Goal: Transaction & Acquisition: Purchase product/service

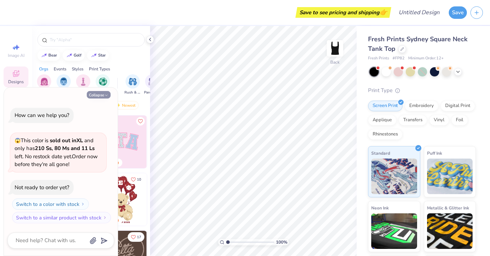
click at [104, 94] on button "Collapse" at bounding box center [99, 94] width 24 height 7
type textarea "x"
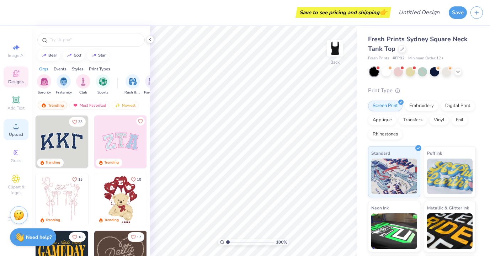
click at [16, 127] on circle at bounding box center [16, 129] width 4 height 4
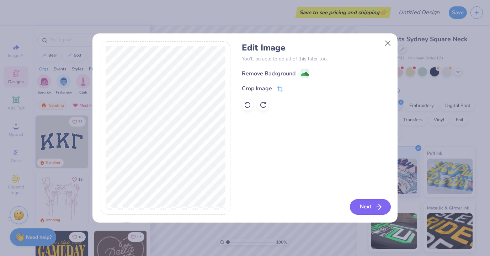
click at [370, 205] on button "Next" at bounding box center [370, 207] width 41 height 16
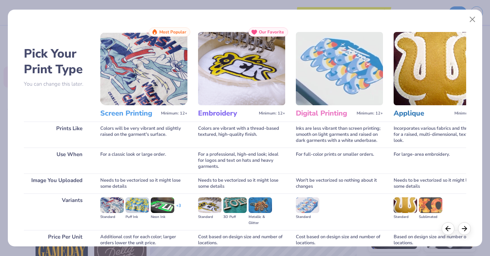
scroll to position [63, 0]
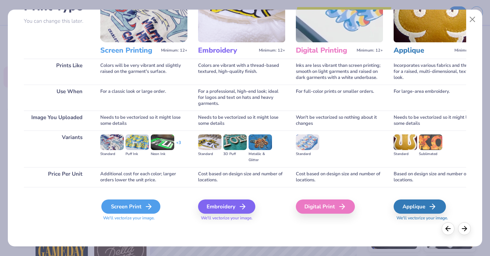
click at [140, 204] on div "Screen Print" at bounding box center [130, 207] width 59 height 14
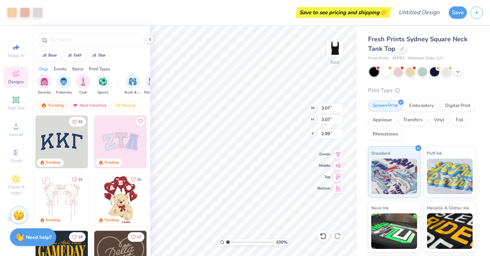
type input "3.07"
type input "1.02"
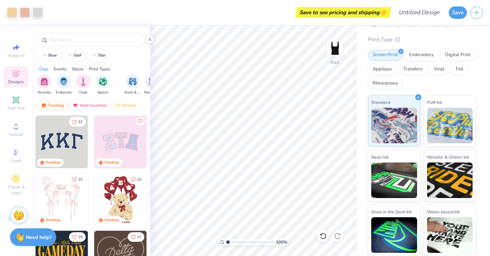
scroll to position [0, 0]
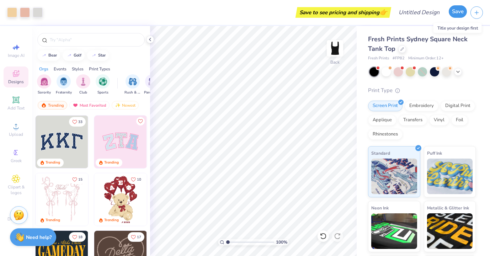
click at [460, 14] on button "Save" at bounding box center [458, 11] width 18 height 12
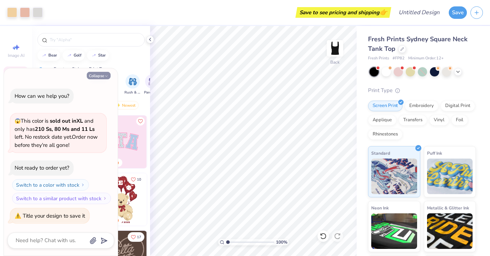
click at [102, 75] on button "Collapse" at bounding box center [99, 75] width 24 height 7
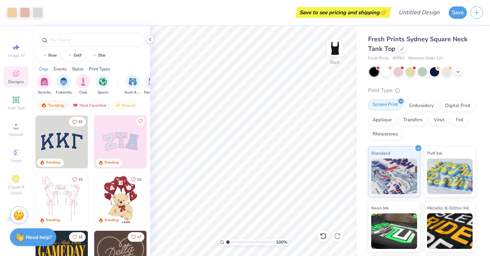
click at [394, 105] on div "Screen Print" at bounding box center [385, 105] width 35 height 11
click at [417, 107] on div "Embroidery" at bounding box center [422, 105] width 34 height 11
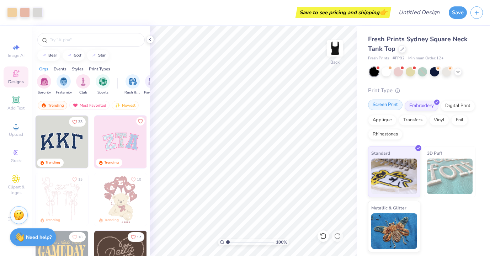
click at [384, 104] on div "Screen Print" at bounding box center [385, 105] width 35 height 11
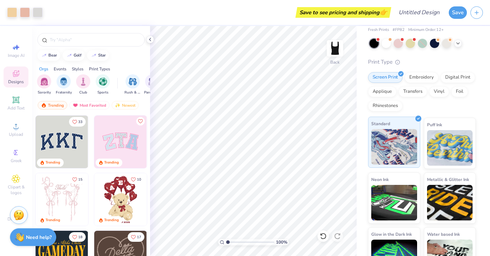
scroll to position [51, 0]
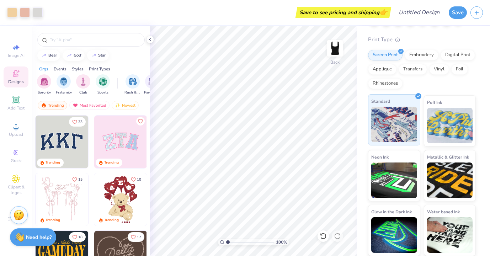
click at [394, 125] on img at bounding box center [395, 125] width 46 height 36
click at [359, 12] on div "Save to see pricing and shipping 👉" at bounding box center [344, 12] width 92 height 11
click at [452, 15] on button "Save" at bounding box center [458, 11] width 18 height 12
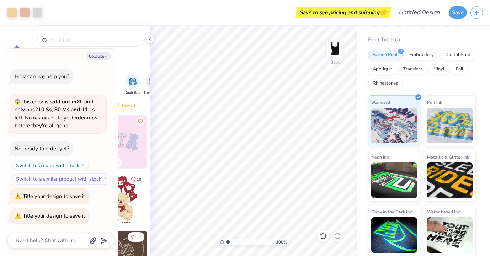
type textarea "x"
click at [313, 6] on div "Save to see pricing and shipping 👉" at bounding box center [217, 12] width 343 height 25
click at [429, 11] on input "Design Title" at bounding box center [428, 12] width 35 height 14
type input "u"
type textarea "x"
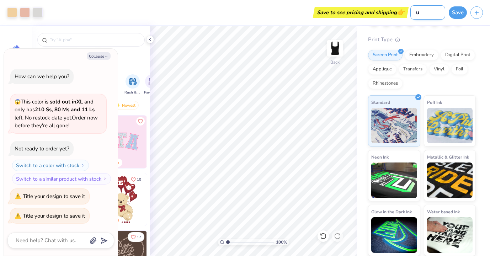
type input "uE"
type textarea "x"
type input "uES"
type textarea "x"
type input "uE"
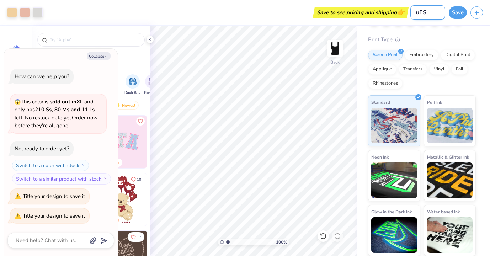
type textarea "x"
type input "u"
type textarea "x"
type input "U"
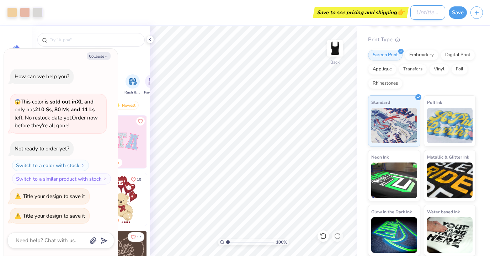
type textarea "x"
type input "UE"
type textarea "x"
type input "UES"
type textarea "x"
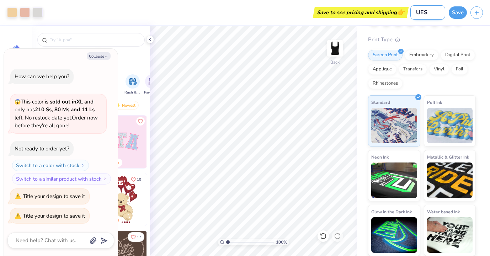
type input "UEST"
type textarea "x"
type input "UEST"
type textarea "x"
type input "UEST t"
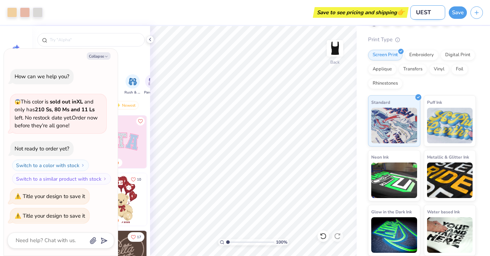
type textarea "x"
type input "UEST"
type textarea "x"
type input "UEST T"
type textarea "x"
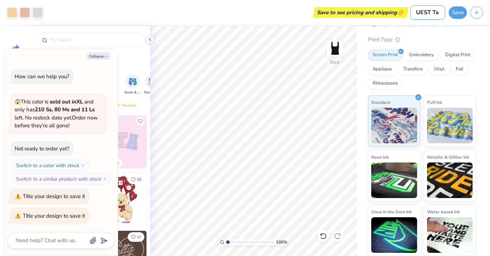
type input "UEST Tan"
type textarea "x"
type input "UEST Tank"
type textarea "x"
type input "UEST Tanks"
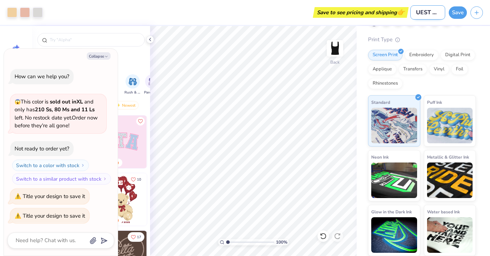
scroll to position [0, 8]
type textarea "x"
type input "UEST Tank"
type textarea "x"
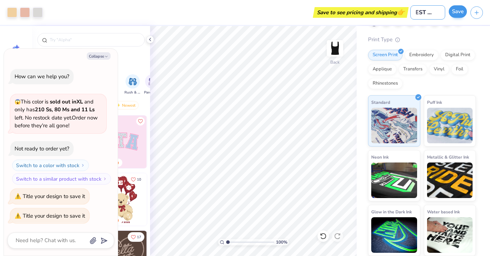
type input "UEST Tank"
click at [463, 12] on button "Save" at bounding box center [458, 11] width 18 height 12
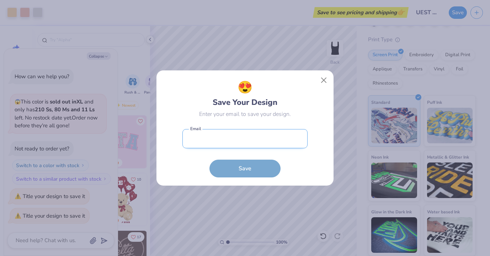
click at [223, 141] on input "email" at bounding box center [245, 139] width 125 height 20
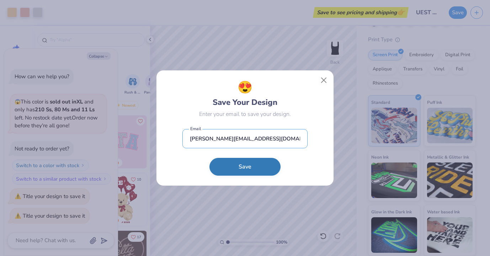
type input "leanne@uppereastsidetan.com"
click at [244, 164] on button "Save" at bounding box center [245, 167] width 71 height 18
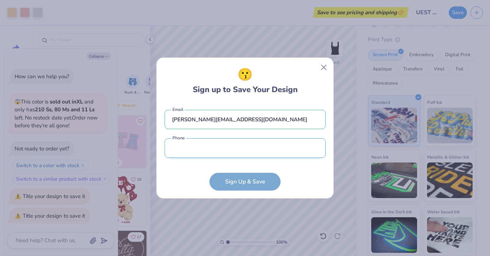
click at [228, 157] on input "tel" at bounding box center [245, 148] width 161 height 20
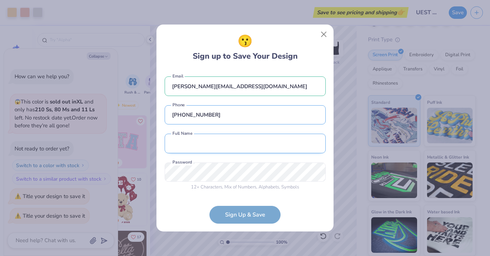
type input "(508) 298-4349"
click at [210, 141] on input "text" at bounding box center [245, 144] width 161 height 20
type input "Leanne Santorsola"
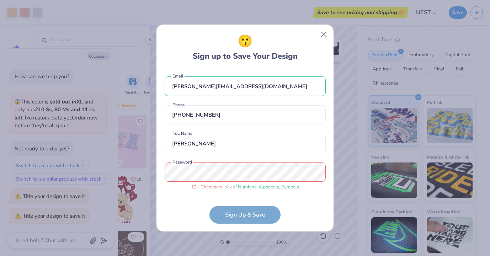
click at [236, 216] on form "leanne@uppereastsidetan.com Email (508) 298-4349 Phone Leanne Santorsola Full N…" at bounding box center [245, 146] width 161 height 154
click at [164, 173] on div "😗 Sign up to Save Your Design leanne@uppereastsidetan.com Email (508) 298-4349 …" at bounding box center [245, 128] width 177 height 207
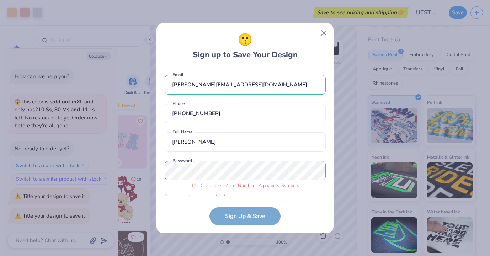
scroll to position [8, 0]
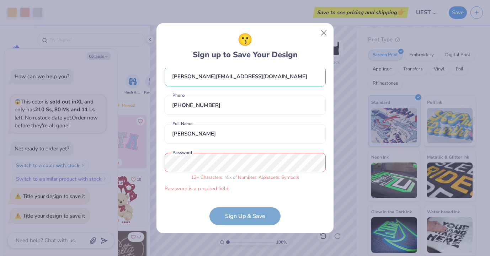
click at [164, 163] on div "😗 Sign up to Save Your Design leanne@uppereastsidetan.com Email (508) 298-4349 …" at bounding box center [245, 128] width 177 height 210
click at [179, 209] on form "leanne@uppereastsidetan.com Email (508) 298-4349 Phone Leanne Santorsola Full N…" at bounding box center [245, 146] width 161 height 157
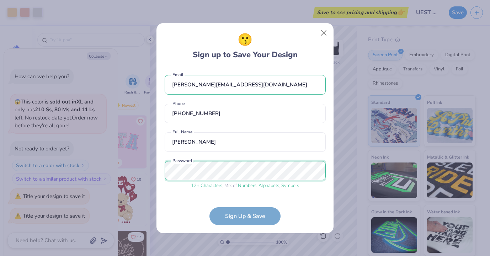
scroll to position [24, 0]
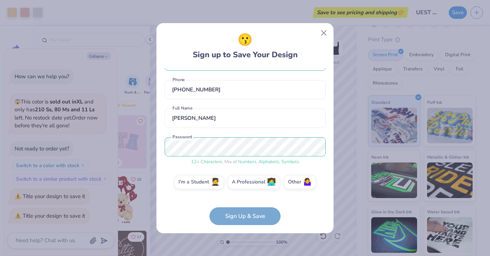
click at [257, 217] on form "leanne@uppereastsidetan.com Email (508) 298-4349 Phone Leanne Santorsola Full N…" at bounding box center [245, 146] width 161 height 157
click at [258, 185] on label "A Professional 👩‍💻" at bounding box center [254, 181] width 53 height 14
click at [248, 205] on input "A Professional 👩‍💻" at bounding box center [245, 207] width 5 height 5
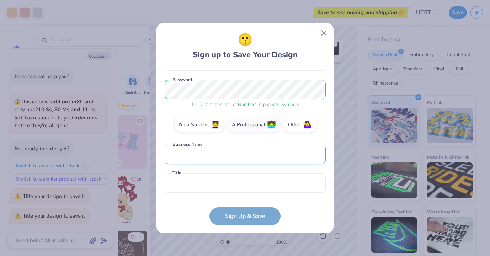
click at [216, 158] on input "text" at bounding box center [245, 155] width 161 height 20
type input "Upper East Side Tan"
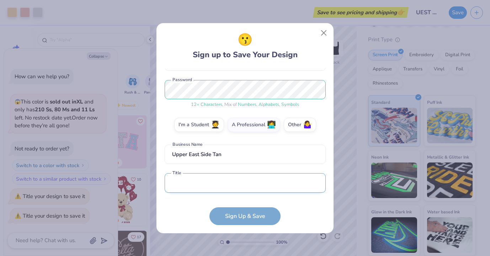
click at [215, 181] on input "text" at bounding box center [245, 183] width 161 height 20
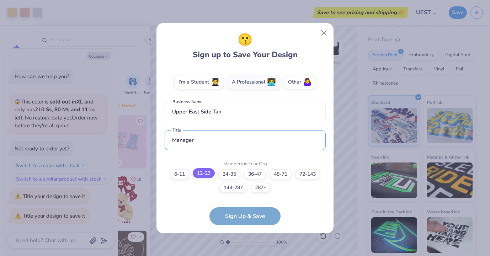
type input "Manager"
click at [205, 176] on label "12-23" at bounding box center [204, 173] width 22 height 10
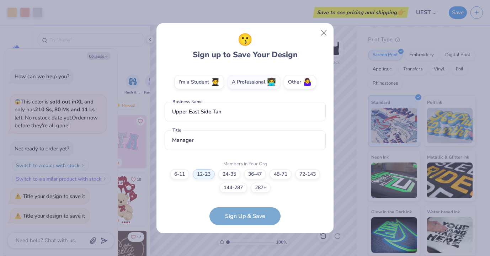
scroll to position [152, 0]
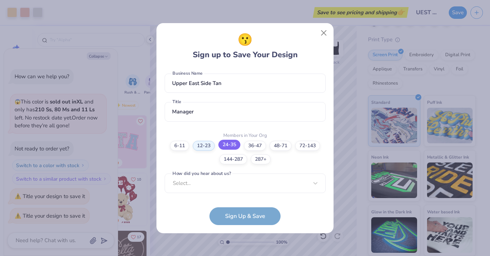
click at [228, 146] on label "24-35" at bounding box center [230, 145] width 22 height 10
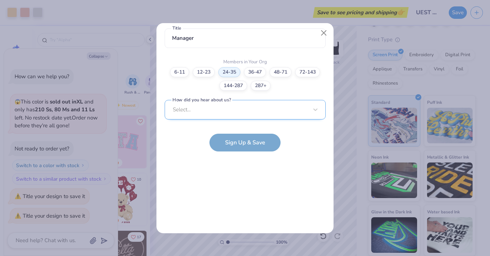
click at [211, 112] on div "Select..." at bounding box center [245, 110] width 161 height 20
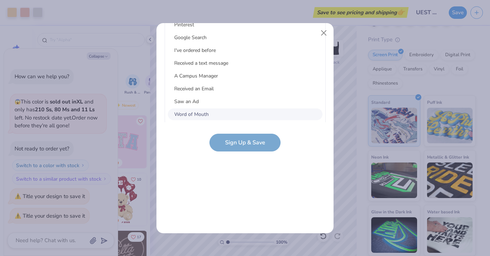
scroll to position [0, 0]
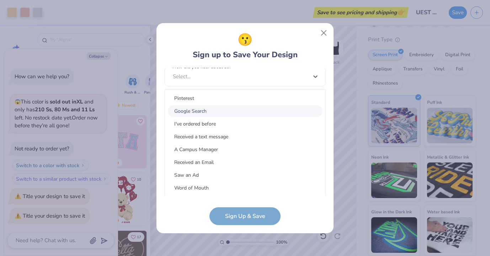
click at [211, 111] on div "Google Search" at bounding box center [245, 111] width 155 height 12
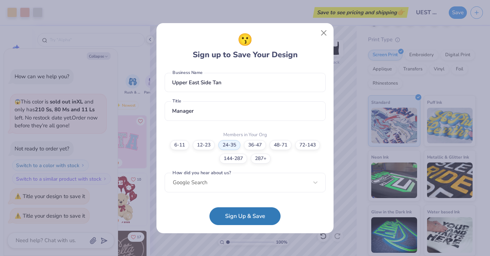
scroll to position [152, 0]
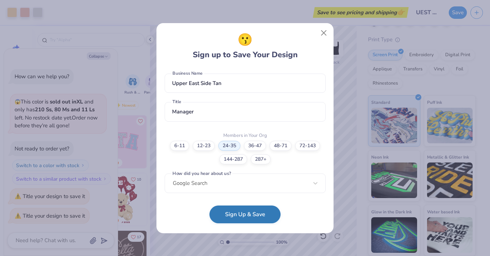
click at [235, 219] on button "Sign Up & Save" at bounding box center [245, 215] width 71 height 18
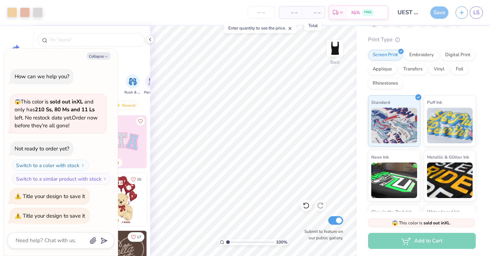
click at [310, 14] on span "– –" at bounding box center [313, 12] width 14 height 7
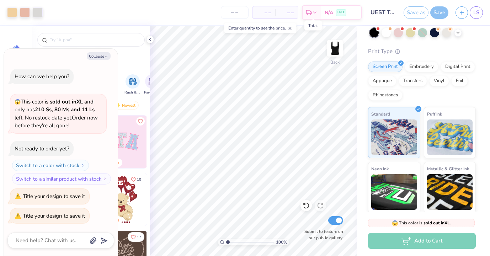
scroll to position [63, 0]
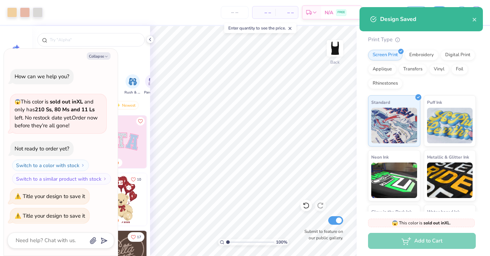
click at [485, 38] on div "# 507131A Original Proof Fresh Prints Sydney Square Neck Tank Top Fresh Prints …" at bounding box center [423, 109] width 133 height 293
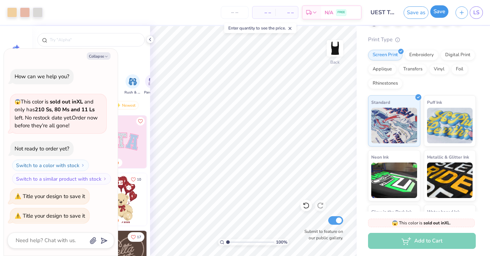
click at [440, 12] on button "Save" at bounding box center [440, 11] width 18 height 12
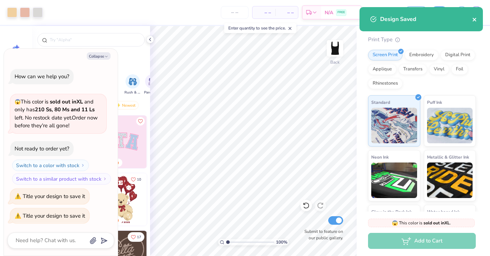
click at [474, 20] on icon "close" at bounding box center [475, 20] width 4 height 4
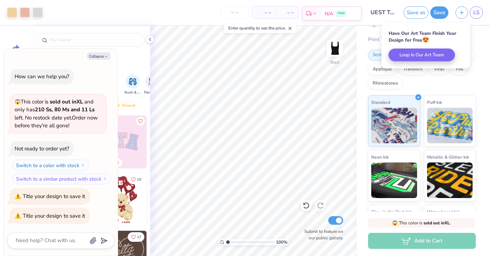
click at [330, 10] on span "N/A" at bounding box center [329, 13] width 9 height 7
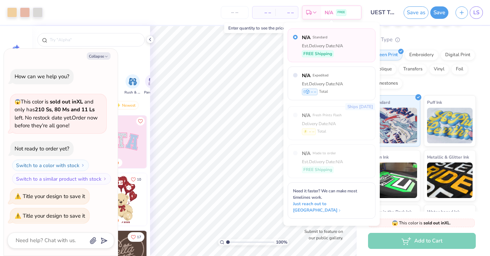
click at [340, 44] on div "Est. Delivery Date: N/A" at bounding box center [322, 46] width 41 height 6
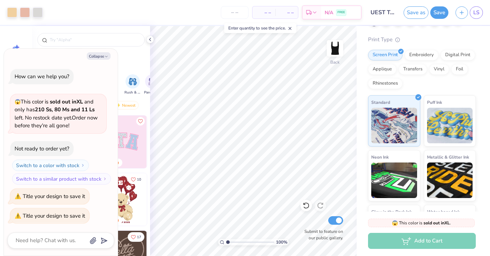
click at [292, 13] on span "– –" at bounding box center [287, 12] width 14 height 7
click at [422, 244] on div "Add to Cart" at bounding box center [422, 241] width 108 height 16
click at [105, 56] on icon "button" at bounding box center [106, 56] width 4 height 4
type textarea "x"
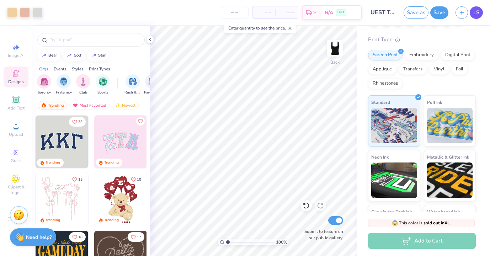
click at [478, 13] on span "LS" at bounding box center [477, 13] width 6 height 8
click at [309, 12] on icon at bounding box center [309, 14] width 6 height 6
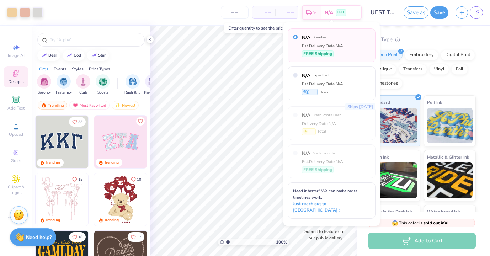
click at [267, 9] on span "– –" at bounding box center [264, 12] width 14 height 7
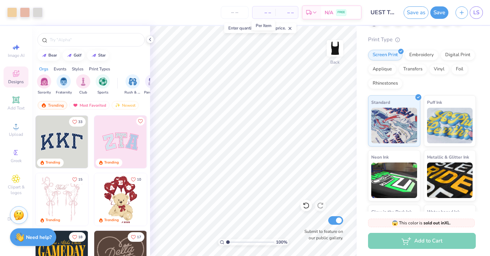
click at [268, 15] on span "– –" at bounding box center [264, 12] width 14 height 7
click at [264, 12] on span "– –" at bounding box center [264, 12] width 14 height 7
click at [268, 13] on span "– –" at bounding box center [264, 12] width 14 height 7
click at [232, 12] on input "number" at bounding box center [235, 12] width 28 height 13
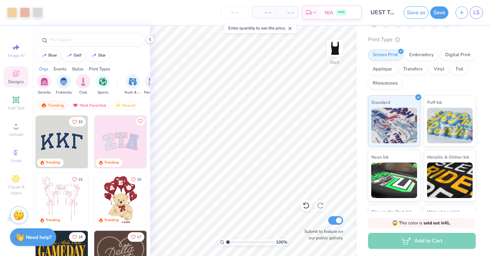
click at [271, 13] on div "– – Per Item" at bounding box center [264, 12] width 23 height 12
click at [267, 13] on span "– –" at bounding box center [264, 12] width 14 height 7
click at [286, 12] on span "– –" at bounding box center [287, 12] width 14 height 7
click at [461, 13] on icon "button" at bounding box center [462, 12] width 6 height 6
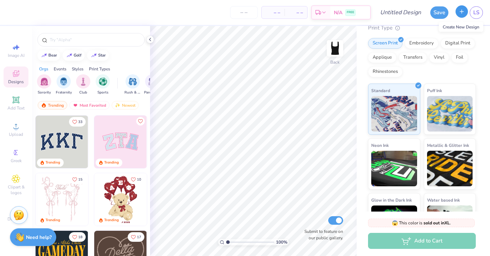
scroll to position [51, 0]
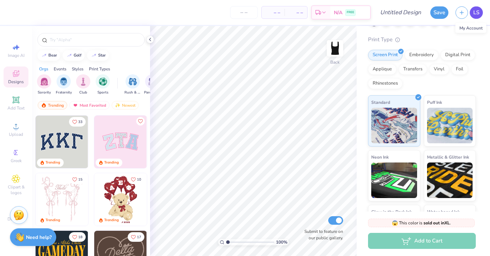
click at [474, 13] on span "LS" at bounding box center [477, 13] width 6 height 8
click at [41, 235] on strong "Need help?" at bounding box center [39, 236] width 26 height 7
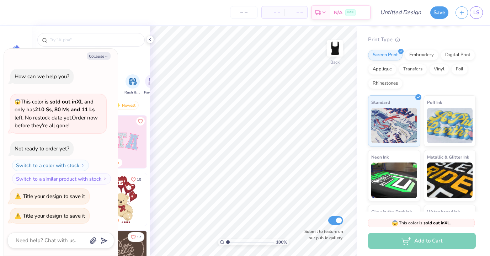
click at [45, 240] on textarea at bounding box center [51, 241] width 72 height 10
type textarea "x"
type textarea "I"
type textarea "x"
type textarea "I"
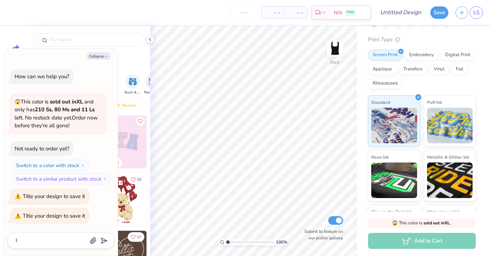
type textarea "x"
type textarea "I w"
type textarea "x"
type textarea "I wa"
type textarea "x"
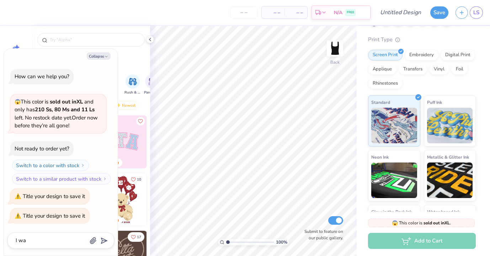
type textarea "I wan"
type textarea "x"
type textarea "I want"
type textarea "x"
type textarea "I want"
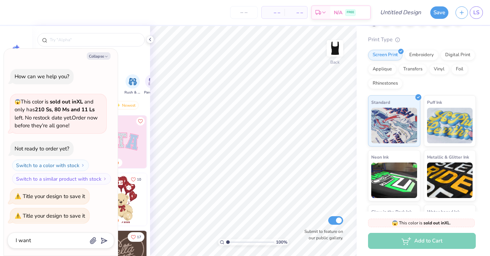
type textarea "x"
type textarea "I want o"
type textarea "x"
type textarea "I want"
type textarea "x"
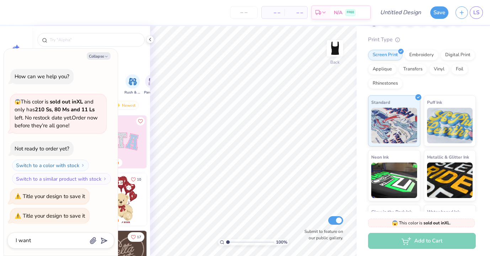
type textarea "I want t"
type textarea "x"
type textarea "I want to"
type textarea "x"
type textarea "I want to"
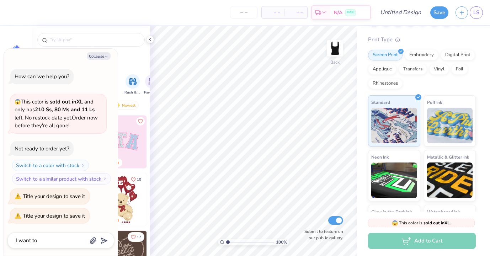
type textarea "x"
type textarea "I want to o"
type textarea "x"
type textarea "I want to or"
type textarea "x"
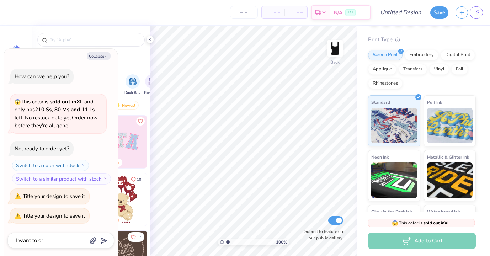
type textarea "I want to ord"
type textarea "x"
type textarea "I want to orde"
type textarea "x"
type textarea "I want to order"
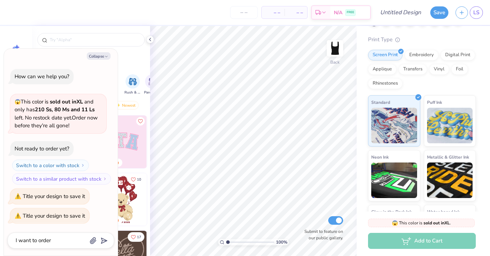
type textarea "x"
type textarea "I want to order"
type textarea "x"
type textarea "I want to order th"
type textarea "x"
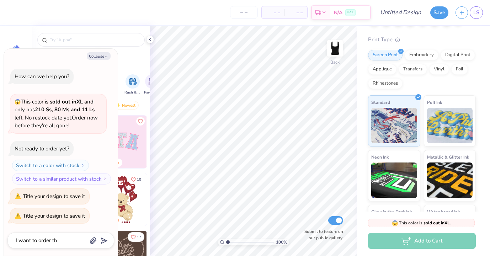
type textarea "I want to order thi"
type textarea "x"
type textarea "I want to order this"
type textarea "x"
type textarea "I want to order this"
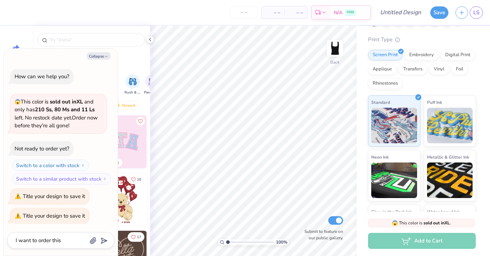
type textarea "x"
type textarea "I want to order this i"
type textarea "x"
type textarea "I want to order this in"
type textarea "x"
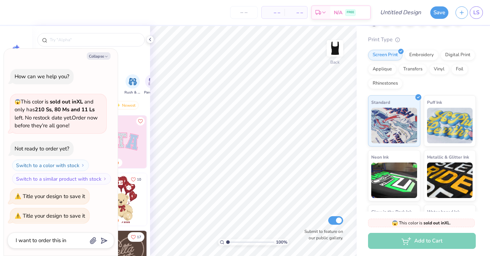
type textarea "I want to order this in"
type textarea "x"
type textarea "I want to order this in d"
type textarea "x"
type textarea "I want to order this in di"
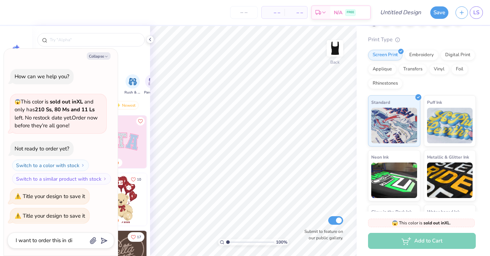
type textarea "x"
type textarea "I want to order this in dif"
type textarea "x"
type textarea "I want to order this in diff"
type textarea "x"
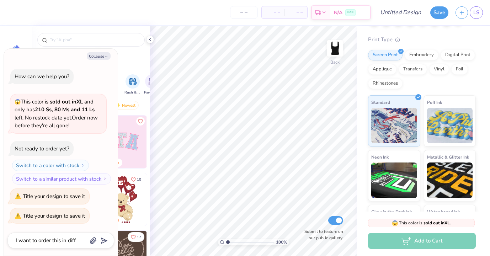
type textarea "I want to order this in diffe"
type textarea "x"
type textarea "I want to order this in differ"
type textarea "x"
type textarea "I want to order this in differe"
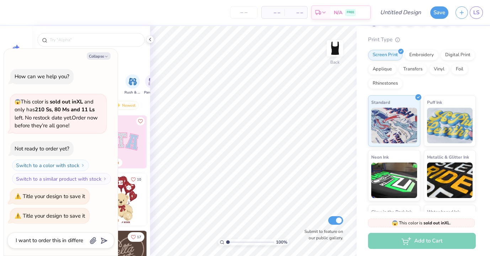
type textarea "x"
type textarea "I want to order this in differen"
type textarea "x"
type textarea "I want to order this in different"
type textarea "x"
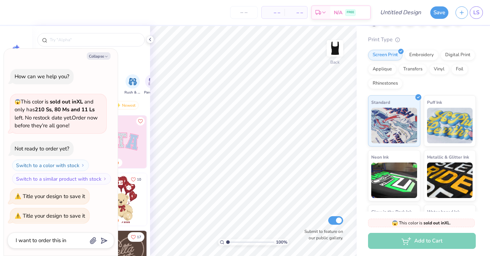
type textarea "I want to order this in different"
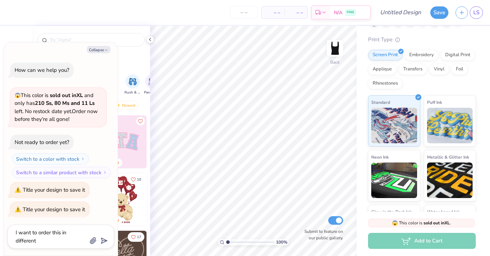
type textarea "x"
type textarea "I want to order this in different s"
type textarea "x"
type textarea "I want to order this in different si"
type textarea "x"
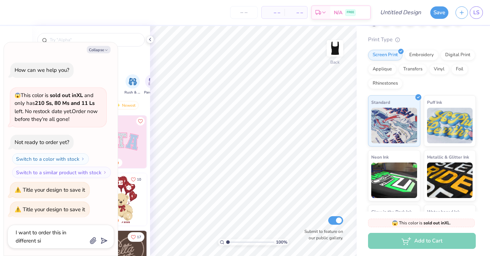
type textarea "I want to order this in different siz"
type textarea "x"
type textarea "I want to order this in different size"
type textarea "x"
type textarea "I want to order this in different sizes"
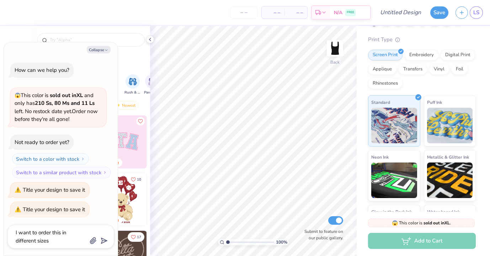
type input "I want to order this in different sizes"
type textarea "x"
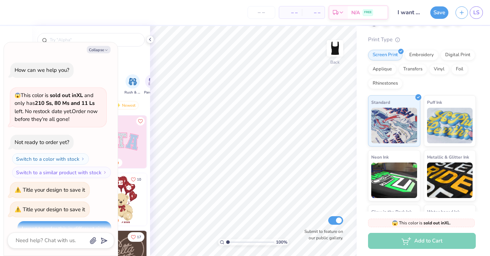
scroll to position [48, 0]
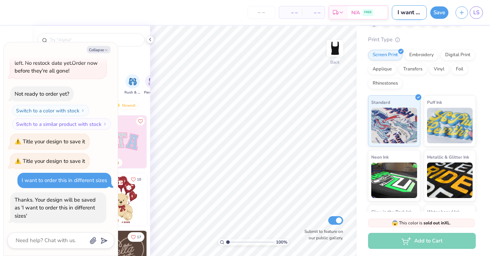
click at [404, 13] on input "I want to order this in different sizes" at bounding box center [409, 12] width 35 height 14
click at [404, 14] on input "I want to order this in different sizes" at bounding box center [409, 12] width 35 height 14
type input "U"
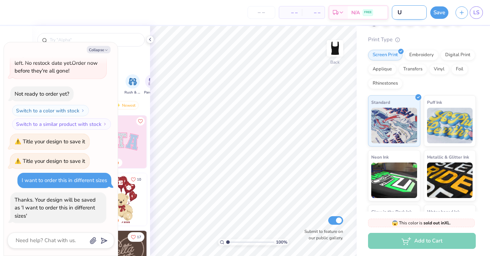
type textarea "x"
type input "UE"
type textarea "x"
type input "UE"
click at [476, 10] on span "LS" at bounding box center [477, 13] width 6 height 8
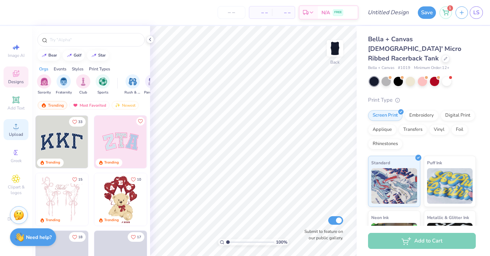
click at [20, 130] on div "Upload" at bounding box center [16, 129] width 25 height 21
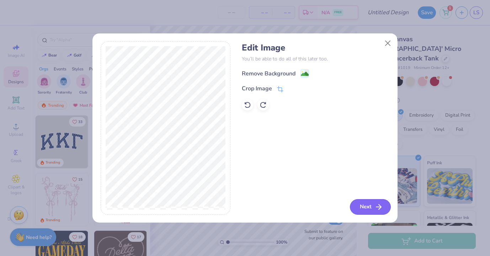
click at [382, 211] on icon "button" at bounding box center [379, 207] width 9 height 9
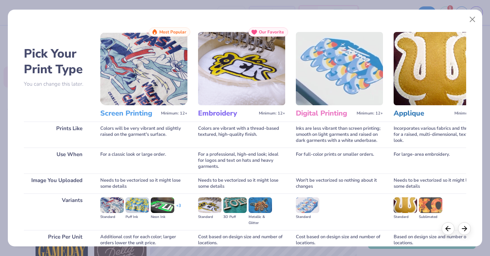
scroll to position [63, 0]
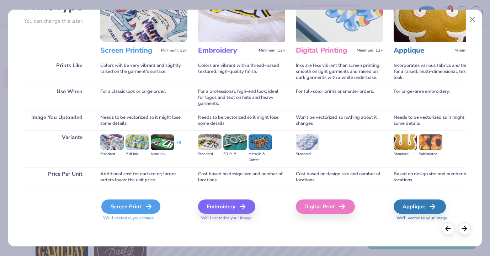
click at [131, 206] on div "Screen Print" at bounding box center [130, 207] width 59 height 14
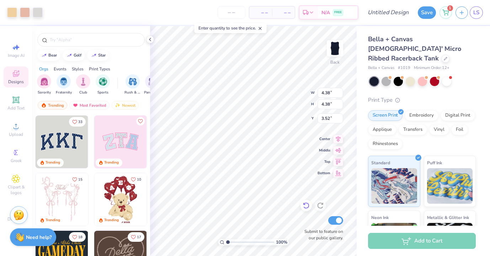
type input "4.38"
type input "2.09"
type input "4.26"
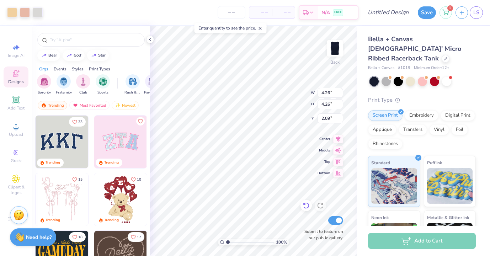
type input "2.24"
type input "1.94"
click at [400, 247] on div "Add to Cart" at bounding box center [422, 241] width 108 height 16
click at [390, 10] on input "Design Title" at bounding box center [397, 12] width 35 height 14
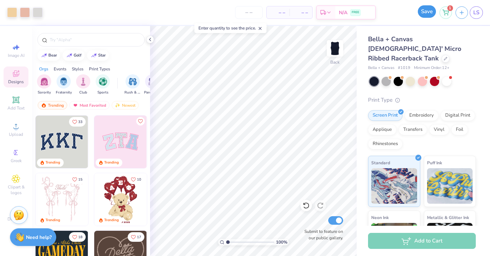
click at [424, 13] on button "Save" at bounding box center [427, 11] width 18 height 12
click at [400, 15] on input "Navy Racerback Tank" at bounding box center [397, 12] width 35 height 14
drag, startPoint x: 400, startPoint y: 15, endPoint x: 382, endPoint y: 14, distance: 18.2
click at [382, 14] on input "Navy Racerback Tank" at bounding box center [397, 12] width 35 height 14
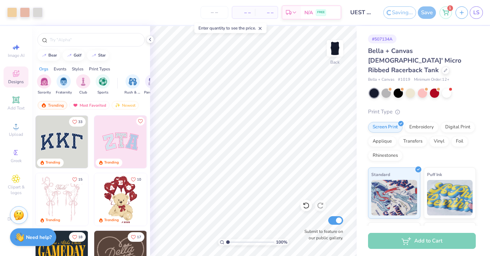
type input "Navy Racerback Tank"
click at [474, 17] on div "Design Saved" at bounding box center [421, 22] width 126 height 32
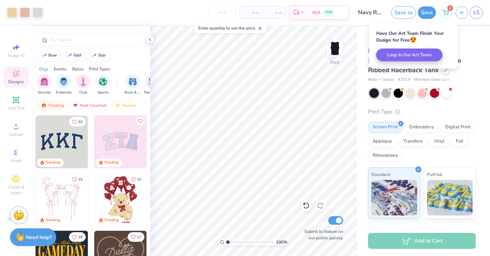
click at [364, 12] on input "Navy Racerback Tank" at bounding box center [370, 12] width 35 height 14
click at [371, 14] on input "Navy Racerback Tank" at bounding box center [370, 12] width 35 height 14
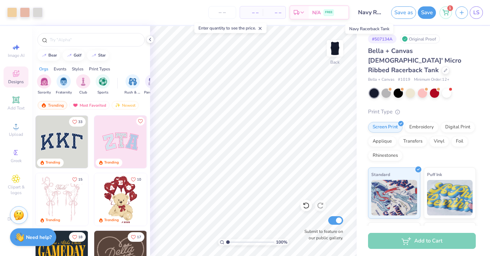
click at [371, 14] on input "Navy Racerback Tank" at bounding box center [370, 12] width 35 height 14
click at [372, 10] on input "Navy Racerback Tank" at bounding box center [370, 12] width 35 height 14
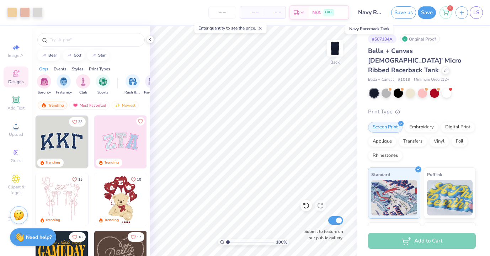
click at [372, 10] on input "Navy Racerback Tank" at bounding box center [370, 12] width 35 height 14
click at [357, 4] on div "Design Title Navy Racerback Tank" at bounding box center [370, 12] width 35 height 25
click at [368, 10] on input "Navy Racerback Tank" at bounding box center [370, 12] width 35 height 14
click at [419, 244] on div "Add to Cart" at bounding box center [422, 241] width 108 height 16
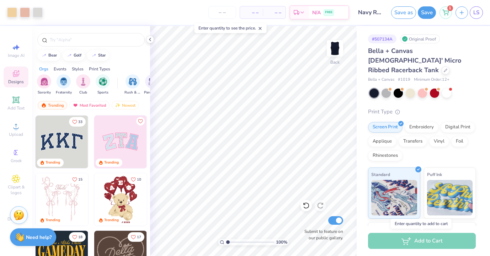
click at [413, 238] on div "Add to Cart" at bounding box center [422, 241] width 108 height 16
click at [425, 15] on button "Save" at bounding box center [427, 11] width 18 height 12
click at [422, 240] on div "Add to Cart" at bounding box center [422, 241] width 108 height 16
click at [316, 10] on span "N/A" at bounding box center [316, 13] width 9 height 7
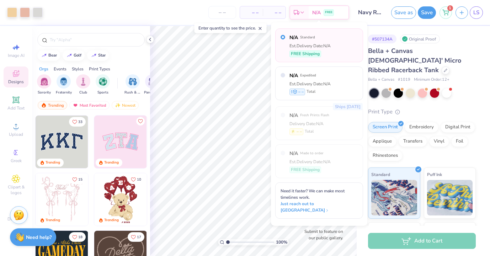
click at [312, 44] on div "Est. Delivery Date: N/A" at bounding box center [310, 46] width 41 height 6
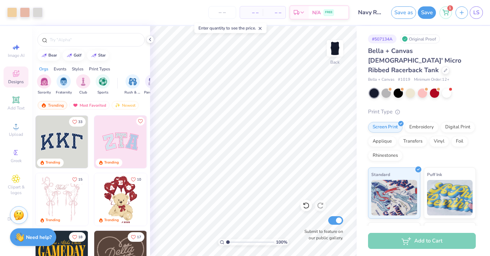
click at [432, 246] on div "Add to Cart" at bounding box center [422, 241] width 108 height 16
click at [263, 14] on div "– – Total" at bounding box center [274, 12] width 23 height 12
click at [262, 29] on line at bounding box center [260, 28] width 2 height 2
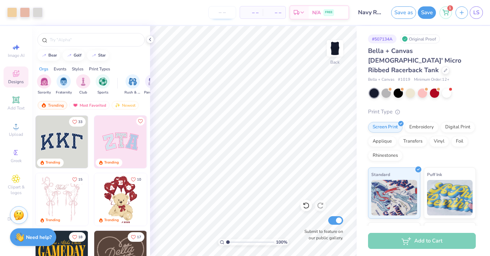
click at [226, 14] on input "number" at bounding box center [223, 12] width 28 height 13
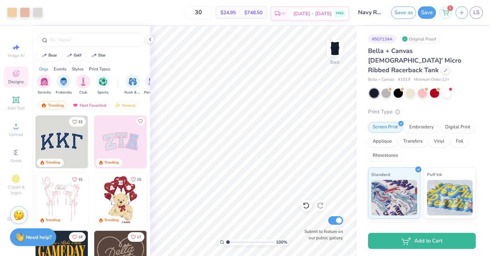
type input "30"
click at [325, 10] on span "Aug 24 - 27" at bounding box center [313, 13] width 38 height 7
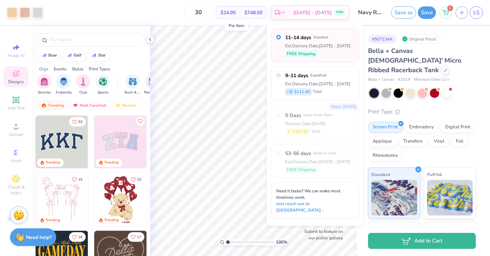
click at [236, 13] on span "$24.95" at bounding box center [228, 12] width 15 height 7
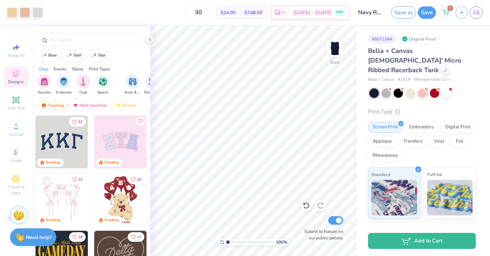
click at [182, 12] on div "30 $24.95 Per Item $748.50 Total Est. Delivery Aug 24 - 27 FREE" at bounding box center [197, 12] width 303 height 25
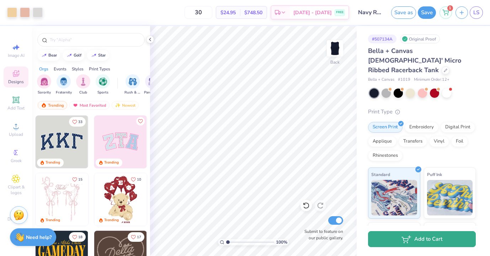
click at [431, 240] on button "Add to Cart" at bounding box center [422, 239] width 108 height 16
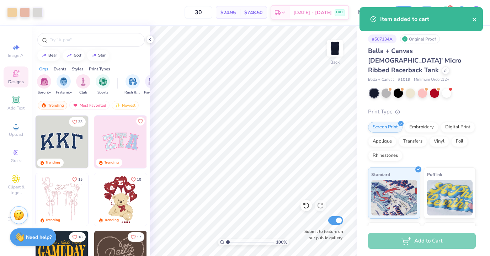
click at [476, 20] on icon "close" at bounding box center [475, 20] width 4 height 4
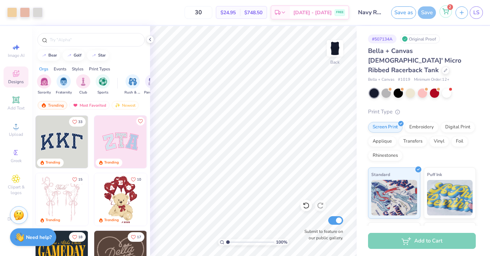
click at [446, 13] on icon at bounding box center [446, 12] width 6 height 6
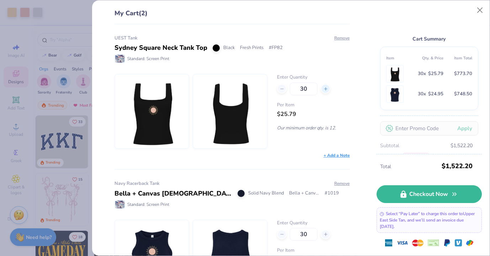
click at [325, 90] on icon at bounding box center [326, 88] width 5 height 5
click at [325, 91] on icon at bounding box center [326, 88] width 5 height 5
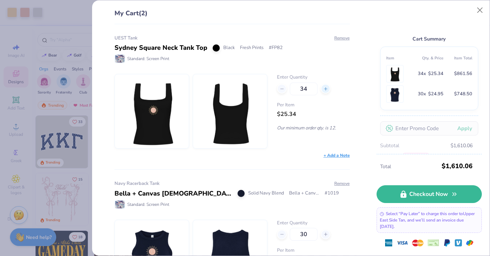
click at [325, 91] on icon at bounding box center [326, 88] width 5 height 5
type input "35"
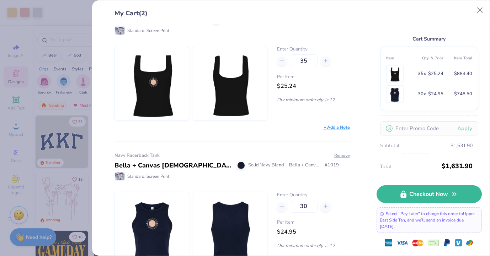
scroll to position [56, 0]
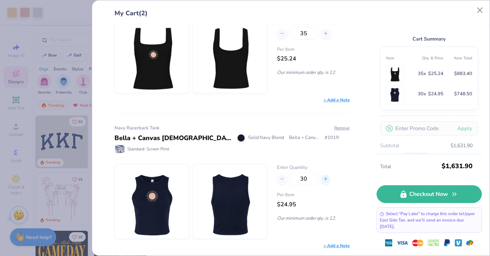
click at [325, 181] on icon at bounding box center [326, 179] width 5 height 5
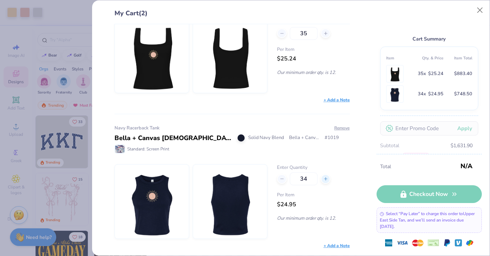
click at [325, 181] on div at bounding box center [326, 179] width 10 height 10
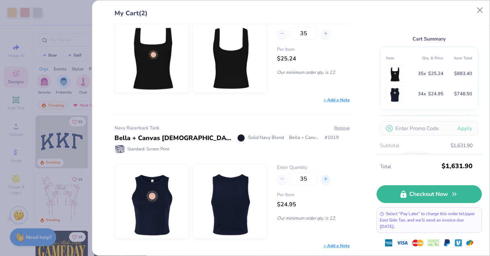
type input "34"
click at [325, 181] on icon at bounding box center [326, 179] width 5 height 5
type input "35"
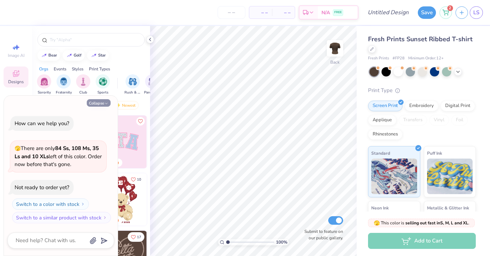
click at [103, 106] on button "Collapse" at bounding box center [99, 102] width 24 height 7
type textarea "x"
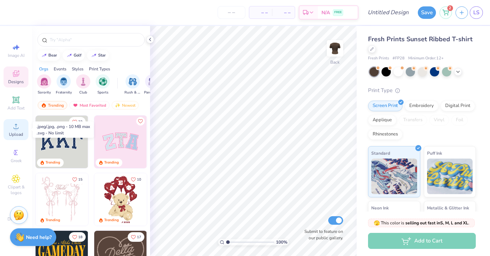
click at [18, 135] on span "Upload" at bounding box center [16, 135] width 14 height 6
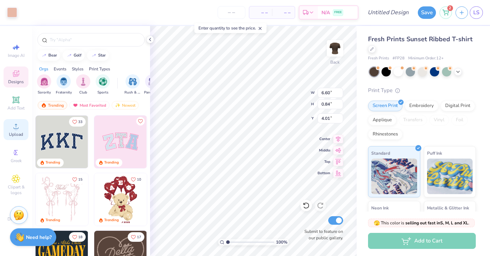
type input "4.01"
type input "6.96"
type input "0.88"
type input "3.97"
click at [300, 87] on div "100 % Back W 6.96 H 0.88 Y 3.97 Center Middle Top Bottom Submit to feature on o…" at bounding box center [253, 141] width 207 height 230
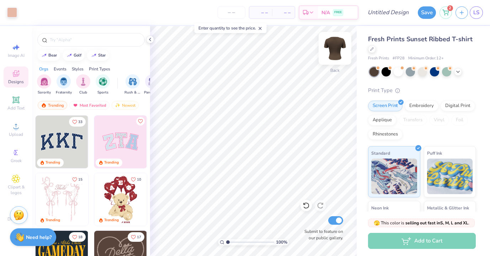
click at [334, 52] on img at bounding box center [335, 48] width 28 height 28
click at [18, 129] on icon at bounding box center [16, 126] width 9 height 9
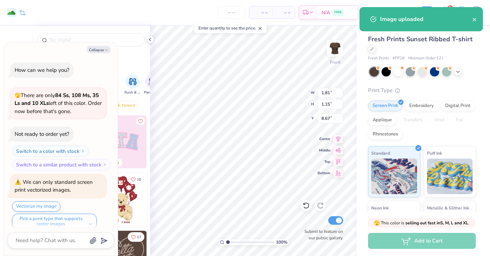
scroll to position [6, 0]
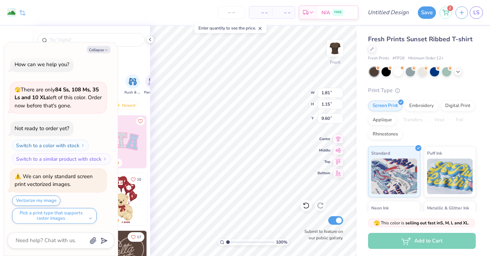
type textarea "x"
type input "9.60"
type textarea "x"
type input "9.61"
click at [98, 49] on button "Collapse" at bounding box center [99, 49] width 24 height 7
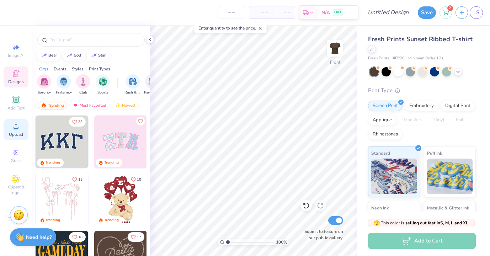
click at [15, 130] on circle at bounding box center [16, 129] width 4 height 4
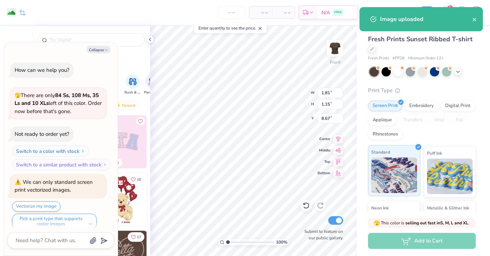
scroll to position [65, 0]
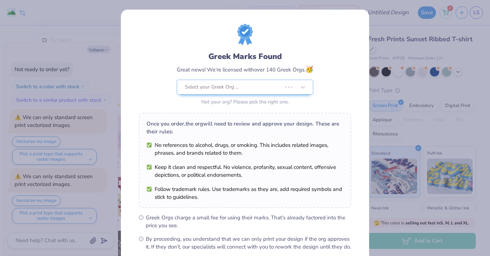
type textarea "x"
click at [49, 64] on div "Greek Marks Found Great news! We’re licensed with over 140 Greek Orgs. 🥳 Select…" at bounding box center [245, 128] width 490 height 256
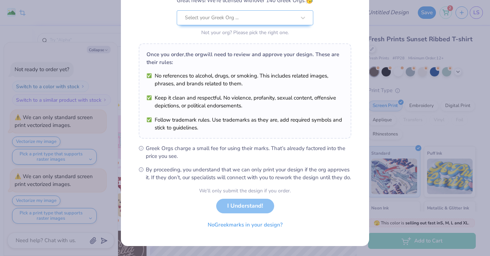
click at [252, 214] on div "We’ll only submit the design if you order. I Understand! No Greek marks in your…" at bounding box center [245, 209] width 92 height 45
click at [250, 208] on div "We’ll only submit the design if you order. I Understand! No Greek marks in your…" at bounding box center [245, 209] width 92 height 45
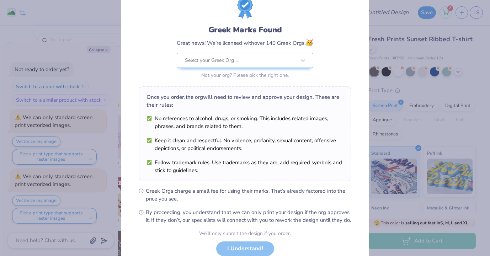
scroll to position [42, 0]
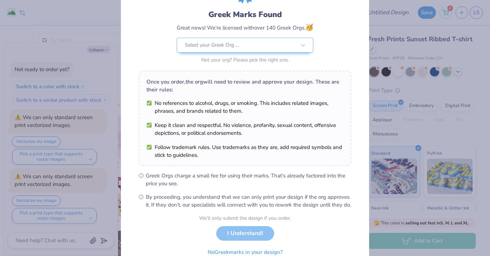
click at [237, 241] on div "We’ll only submit the design if you order. I Understand! No Greek marks in your…" at bounding box center [245, 237] width 92 height 45
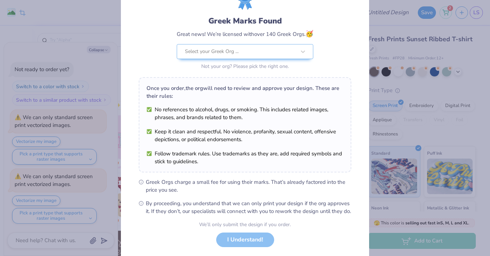
scroll to position [0, 0]
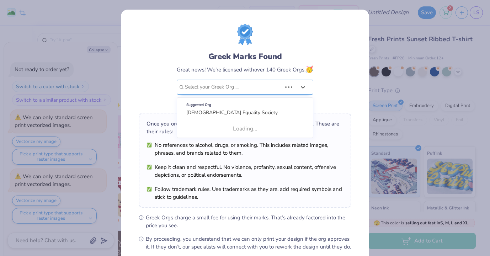
click at [269, 91] on div at bounding box center [233, 87] width 97 height 9
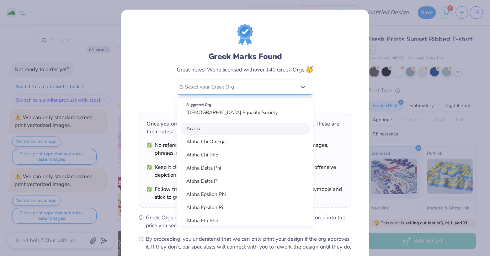
click at [103, 163] on div "Greek Marks Found Great news! We’re licensed with over 140 Greek Orgs. 🥳 option…" at bounding box center [245, 128] width 490 height 256
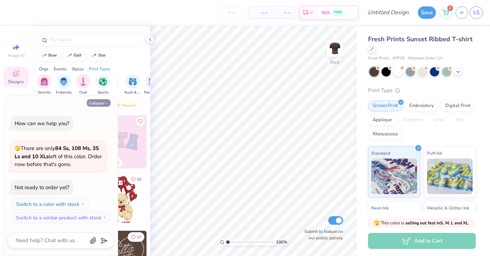
click at [103, 104] on button "Collapse" at bounding box center [99, 102] width 24 height 7
type textarea "x"
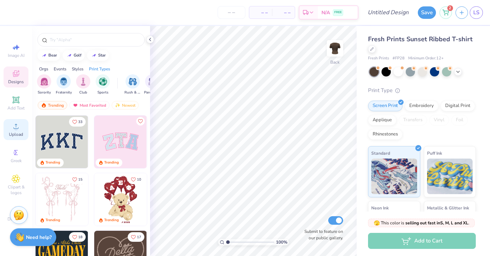
click at [16, 129] on circle at bounding box center [16, 129] width 4 height 4
type input "4.01"
type input "6.79"
type input "0.86"
type input "4.00"
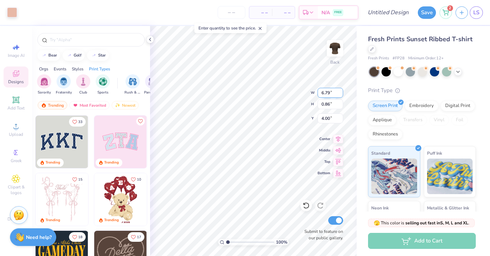
click at [289, 86] on div "100 % Back W 6.79 6.79 " H 0.86 0.86 " Y 4.00 4.00 " Center Middle Top Bottom S…" at bounding box center [253, 141] width 207 height 230
type input "4.14"
click at [336, 47] on img at bounding box center [335, 48] width 28 height 28
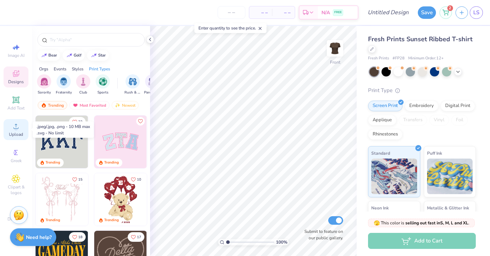
click at [14, 127] on icon at bounding box center [16, 126] width 9 height 9
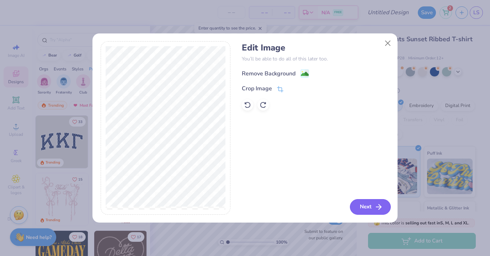
click at [378, 206] on icon "button" at bounding box center [379, 207] width 9 height 9
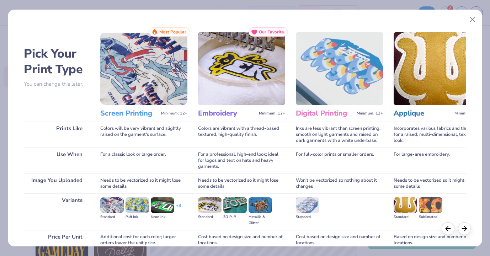
scroll to position [63, 0]
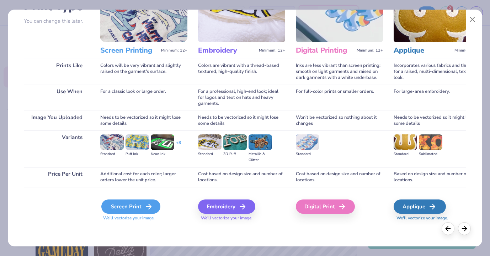
click at [139, 206] on div "Screen Print" at bounding box center [130, 207] width 59 height 14
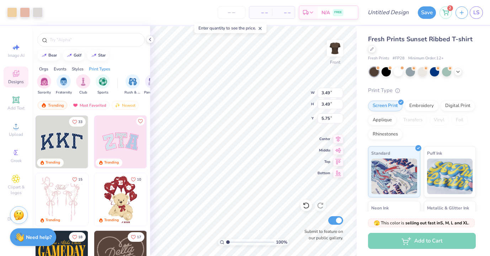
type input "3.49"
type input "2.42"
type input "3.00"
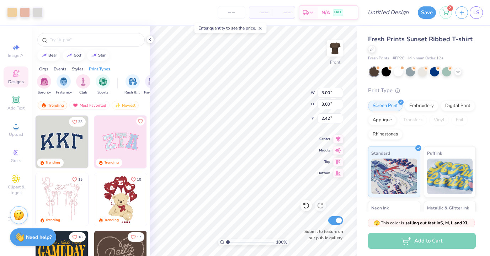
type input "2.54"
type input "2.36"
click at [337, 49] on img at bounding box center [335, 48] width 28 height 28
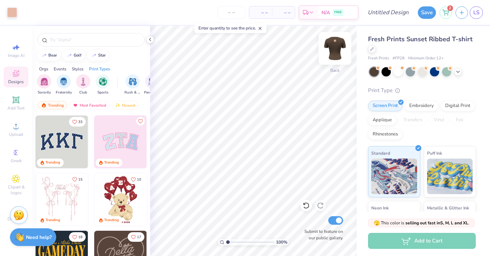
click at [338, 55] on img at bounding box center [335, 48] width 28 height 28
type input "2.61"
click at [420, 240] on div "Add to Cart" at bounding box center [422, 241] width 108 height 16
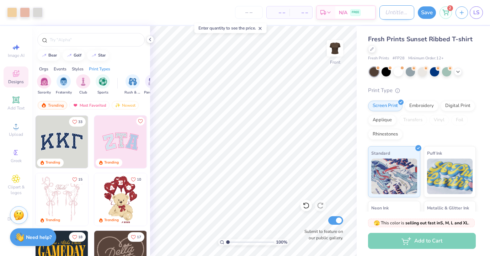
click at [394, 13] on input "Design Title" at bounding box center [397, 12] width 35 height 14
type input "UEST Brown Tee"
click at [248, 12] on input "number" at bounding box center [249, 12] width 28 height 13
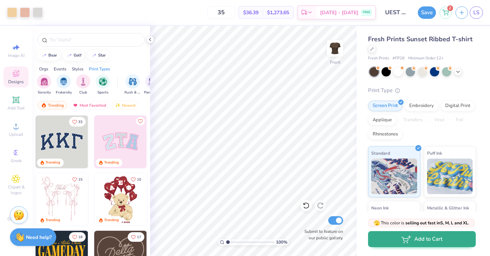
type input "35"
click at [404, 243] on ellipse "button" at bounding box center [404, 242] width 1 height 1
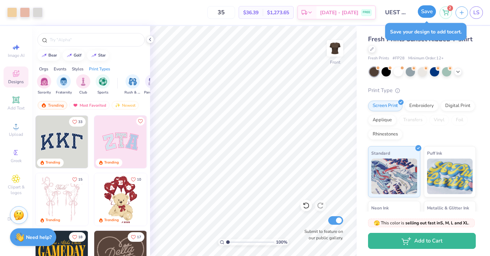
click at [426, 13] on button "Save" at bounding box center [427, 11] width 18 height 12
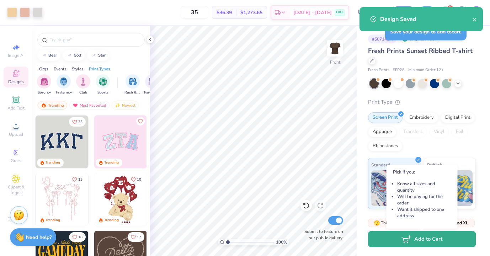
click at [418, 241] on button "Add to Cart" at bounding box center [422, 239] width 108 height 16
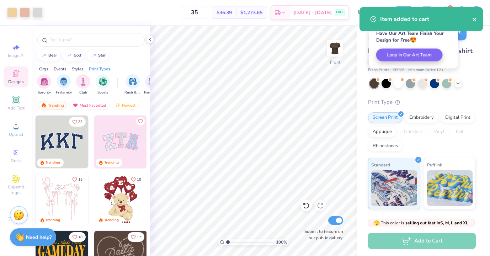
click at [475, 20] on icon "close" at bounding box center [475, 20] width 4 height 4
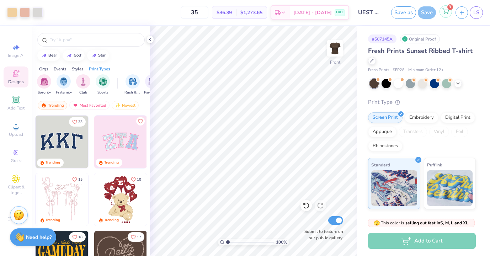
click at [443, 12] on icon at bounding box center [446, 12] width 6 height 6
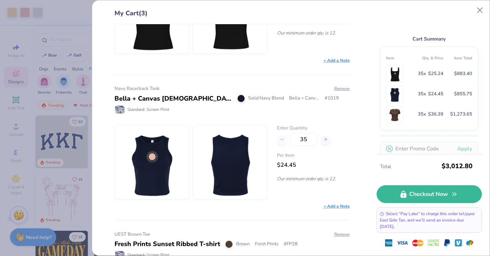
scroll to position [86, 0]
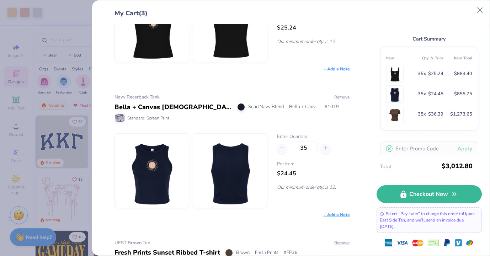
click at [340, 70] on div "+ Add a Note" at bounding box center [337, 69] width 26 height 6
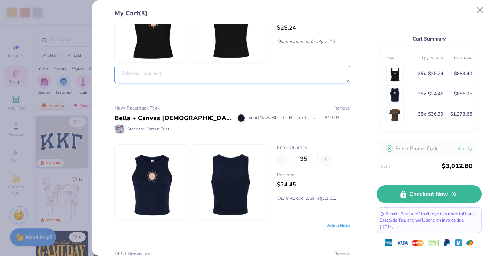
click at [281, 74] on textarea at bounding box center [233, 74] width 236 height 17
click at [92, 84] on div "My Cart (3) UEST Tank Sydney Square Neck Tank Top Black Fresh Prints # FP82 Sta…" at bounding box center [291, 128] width 398 height 256
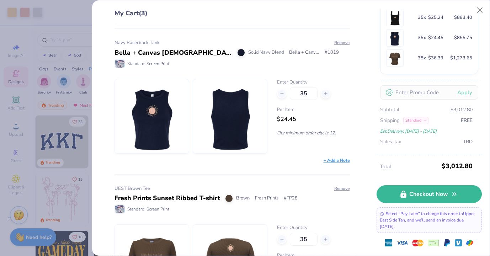
scroll to position [201, 0]
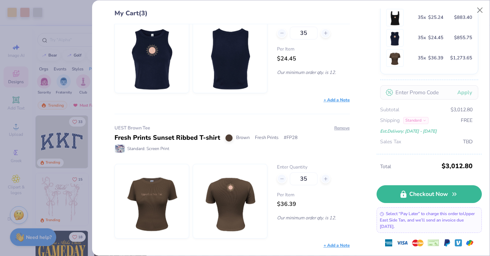
click at [291, 138] on span "# FP28" at bounding box center [291, 138] width 14 height 7
click at [315, 147] on div "Standard: Screen Print" at bounding box center [233, 148] width 236 height 9
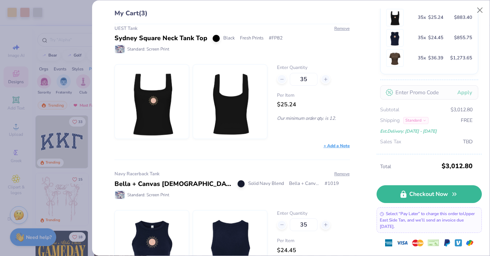
scroll to position [0, 0]
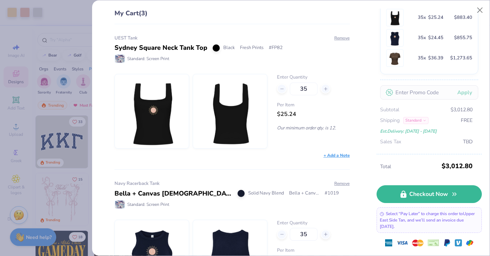
click at [46, 10] on div "My Cart (3) UEST Tank Sydney Square Neck Tank Top Black Fresh Prints # FP82 Sta…" at bounding box center [245, 128] width 490 height 256
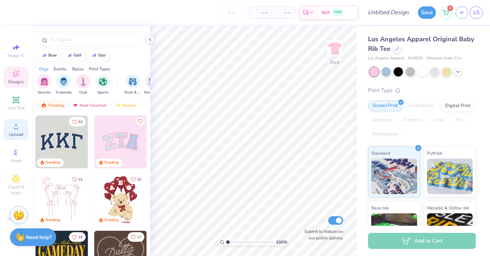
click at [16, 131] on div "Upload" at bounding box center [16, 129] width 25 height 21
click at [16, 126] on icon at bounding box center [16, 126] width 9 height 9
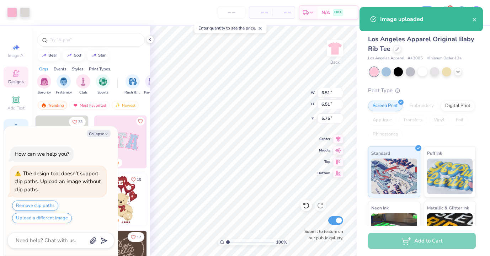
type textarea "x"
type input "1.51"
type textarea "x"
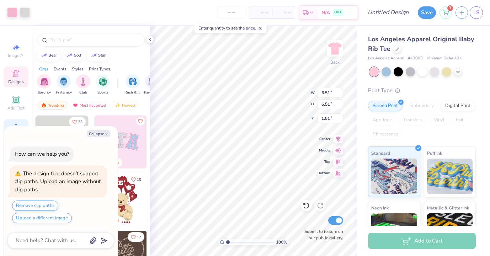
type input "1.52"
type textarea "x"
type input "4.13"
type textarea "x"
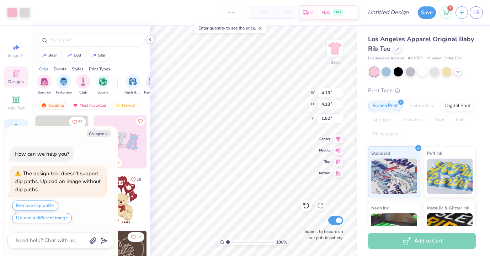
type input "4.75"
type textarea "x"
type input "1.63"
type textarea "x"
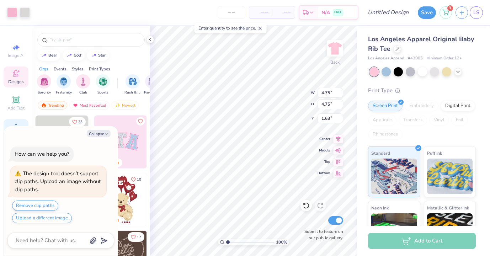
type input "2.31"
type textarea "x"
type input "4.55"
type textarea "x"
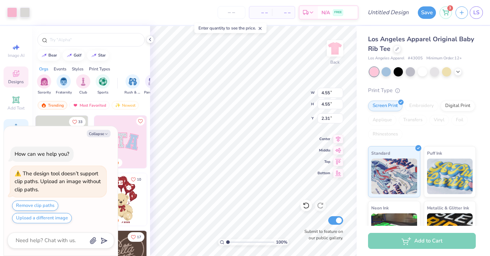
type input "2.76"
type textarea "x"
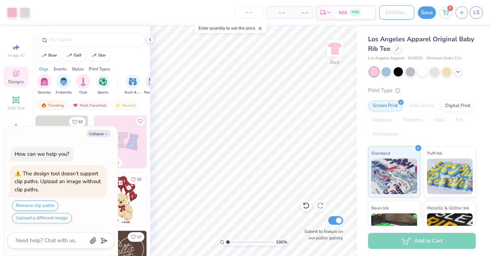
click at [390, 12] on input "Design Title" at bounding box center [397, 12] width 35 height 14
type input "U"
type textarea "x"
type input "UE"
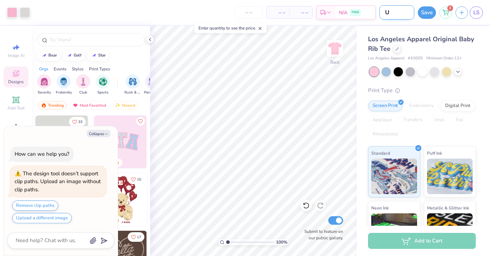
type textarea "x"
type input "UES"
type textarea "x"
type input "UEST"
type textarea "x"
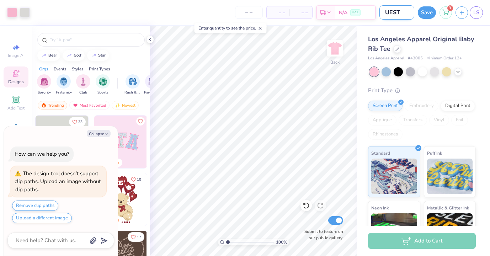
type input "UEST"
type textarea "x"
type input "UEST P"
type textarea "x"
type input "UEST Pi"
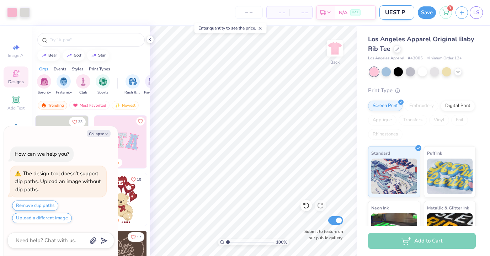
type textarea "x"
type input "UEST Pin"
type textarea "x"
type input "UEST Pink"
type textarea "x"
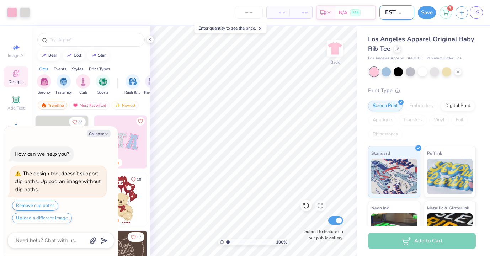
type input "UEST Pink"
type textarea "x"
type input "UEST Pink T"
type textarea "x"
type input "UEST Pink Te"
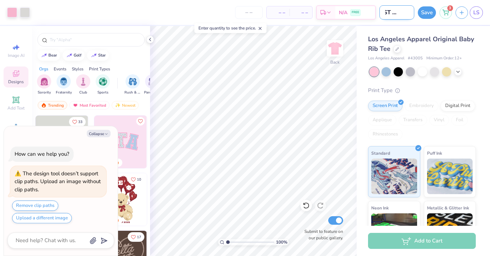
type textarea "x"
type input "UEST Pink Tee"
type textarea "x"
type input "UEST Pink Tee"
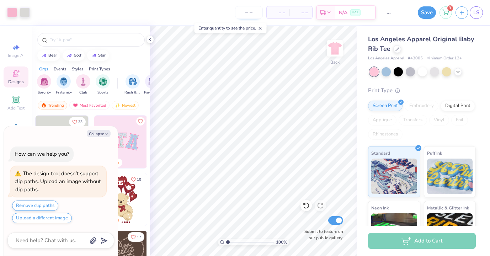
scroll to position [0, 0]
click at [250, 14] on input "number" at bounding box center [249, 12] width 28 height 13
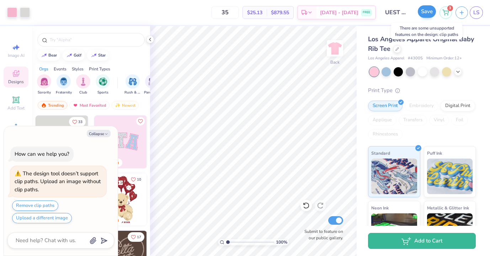
type input "35"
click at [428, 15] on button "Save" at bounding box center [427, 11] width 18 height 12
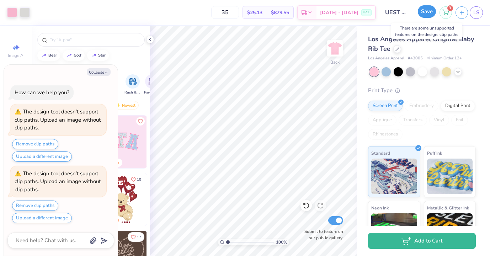
click at [428, 11] on button "Save" at bounding box center [427, 11] width 18 height 12
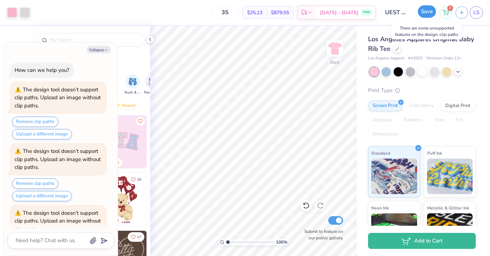
scroll to position [40, 0]
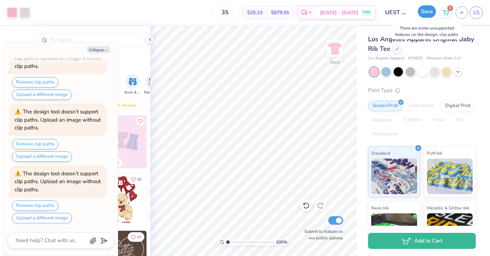
click at [428, 11] on button "Save" at bounding box center [427, 11] width 18 height 12
click at [430, 11] on button "Save" at bounding box center [427, 11] width 18 height 12
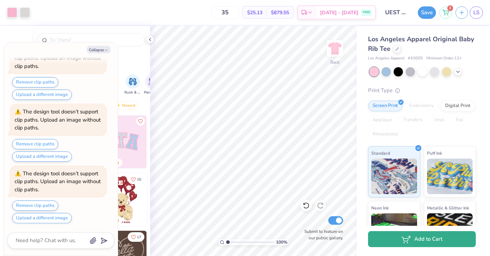
click at [412, 241] on button "Add to Cart" at bounding box center [422, 239] width 108 height 16
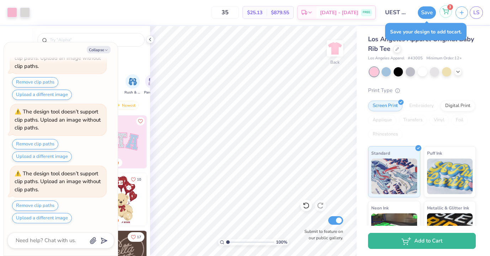
click at [450, 10] on div "3" at bounding box center [446, 11] width 12 height 12
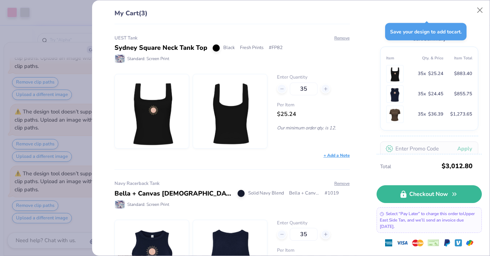
scroll to position [31, 0]
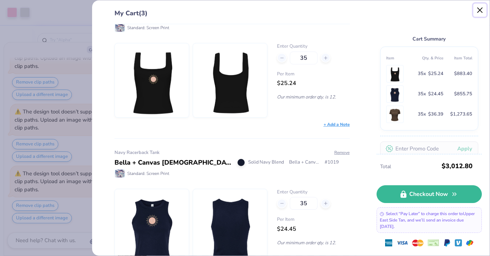
click at [483, 9] on button "Close" at bounding box center [481, 11] width 14 height 14
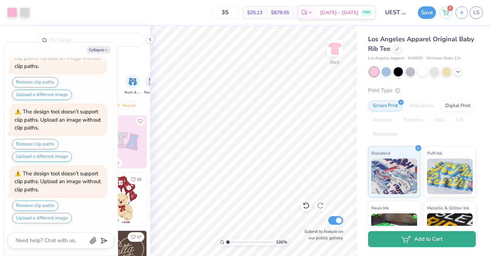
click at [421, 243] on button "Add to Cart" at bounding box center [422, 239] width 108 height 16
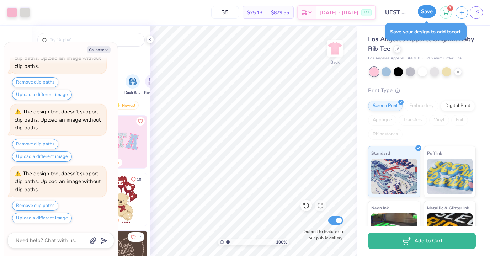
click at [431, 11] on button "Save" at bounding box center [427, 11] width 18 height 12
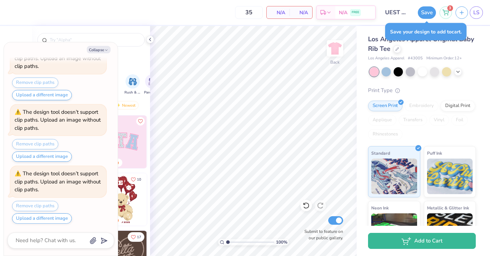
type textarea "x"
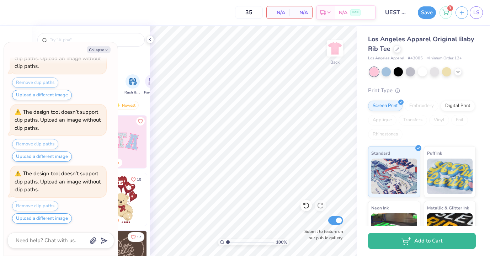
click at [449, 17] on div "3" at bounding box center [446, 12] width 12 height 12
click at [448, 14] on div "3" at bounding box center [446, 11] width 12 height 12
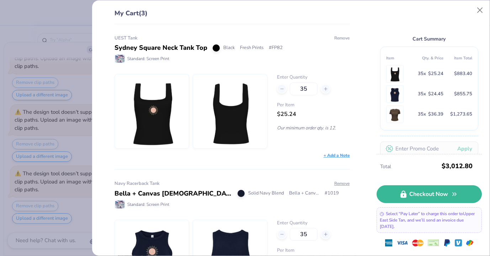
click at [345, 39] on button "Remove" at bounding box center [342, 38] width 16 height 6
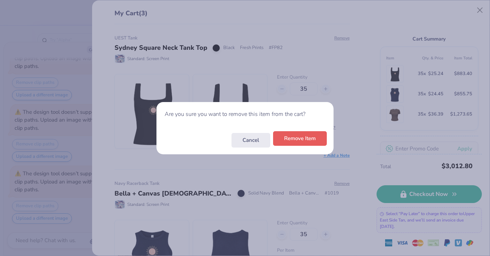
click at [295, 138] on button "Remove Item" at bounding box center [300, 138] width 54 height 15
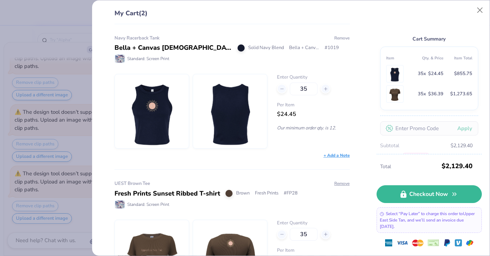
click at [343, 38] on button "Remove" at bounding box center [342, 38] width 16 height 6
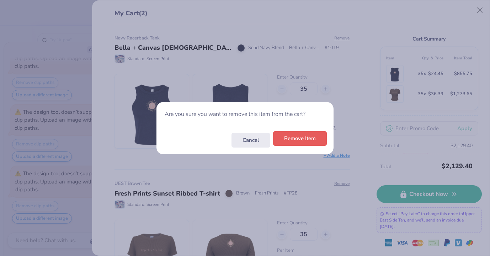
click at [301, 138] on button "Remove Item" at bounding box center [300, 138] width 54 height 15
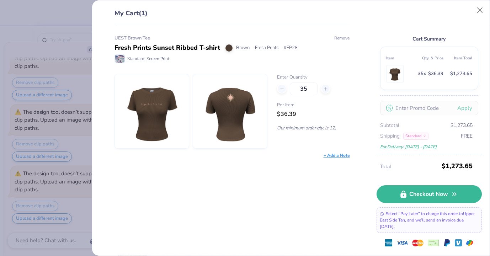
click at [343, 37] on button "Remove" at bounding box center [342, 38] width 16 height 6
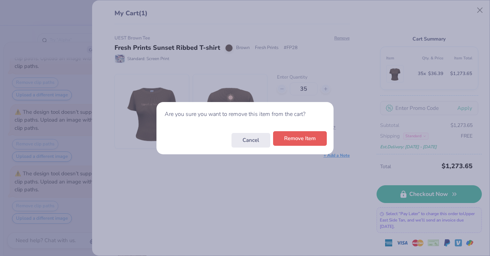
click at [291, 141] on button "Remove Item" at bounding box center [300, 138] width 54 height 15
